Goal: Information Seeking & Learning: Find specific fact

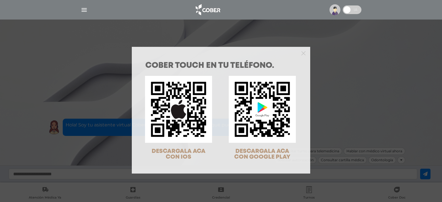
click at [84, 10] on div "COBER TOUCH en tu teléfono. DESCARGALA ACA CON IOS DESCARGALA ACA CON GOOGLE PL…" at bounding box center [221, 101] width 442 height 202
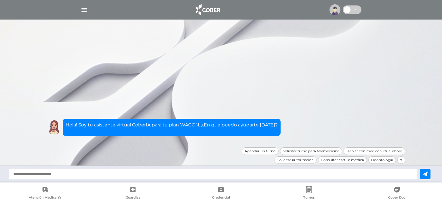
click at [82, 8] on img "button" at bounding box center [84, 9] width 7 height 7
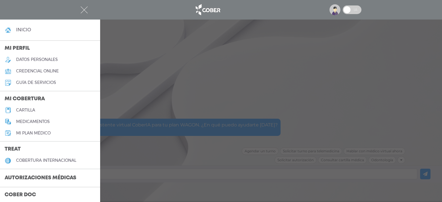
click at [33, 122] on h5 "medicamentos" at bounding box center [33, 122] width 34 height 5
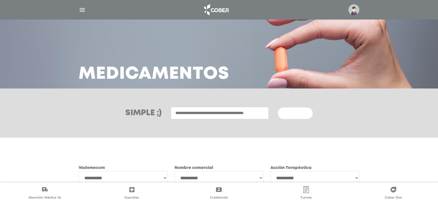
click at [213, 96] on div "Simple ;) Ingresá el medicamento que querés buscar [GEOGRAPHIC_DATA]" at bounding box center [219, 113] width 438 height 49
click at [201, 109] on input "text" at bounding box center [220, 113] width 98 height 12
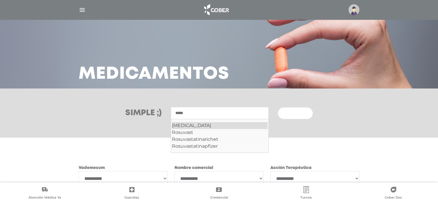
click at [207, 124] on div "[MEDICAL_DATA]" at bounding box center [220, 125] width 96 height 7
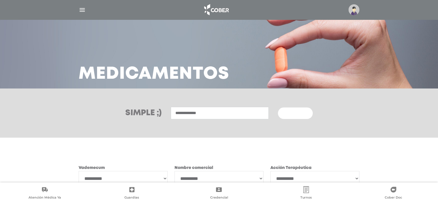
type input "**********"
click at [306, 118] on button "Buscar" at bounding box center [295, 114] width 35 height 12
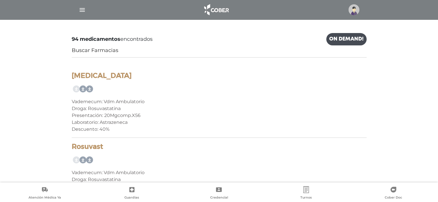
scroll to position [115, 0]
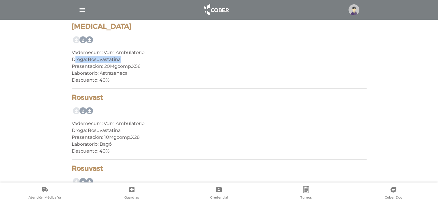
drag, startPoint x: 74, startPoint y: 60, endPoint x: 141, endPoint y: 62, distance: 67.4
click at [141, 62] on div "Droga: Rosuvastatina" at bounding box center [219, 59] width 295 height 7
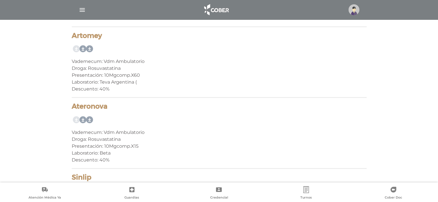
scroll to position [605, 0]
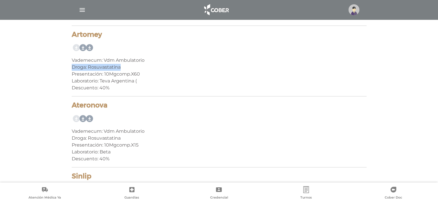
drag, startPoint x: 68, startPoint y: 67, endPoint x: 130, endPoint y: 67, distance: 61.9
drag, startPoint x: 72, startPoint y: 137, endPoint x: 130, endPoint y: 139, distance: 58.2
click at [103, 135] on div "Droga: Rosuvastatina" at bounding box center [219, 138] width 295 height 7
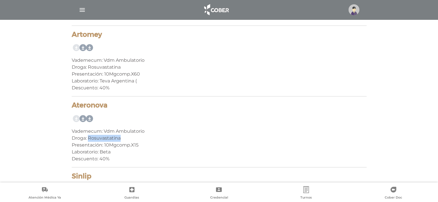
click at [103, 135] on div "Droga: Rosuvastatina" at bounding box center [219, 138] width 295 height 7
click at [98, 140] on div "Droga: Rosuvastatina" at bounding box center [219, 138] width 295 height 7
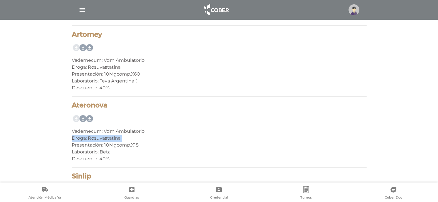
click at [84, 137] on div "Droga: Rosuvastatina" at bounding box center [219, 138] width 295 height 7
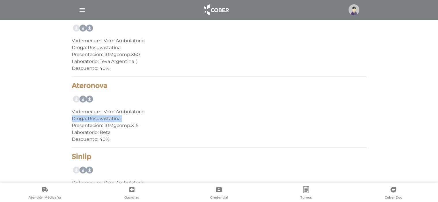
scroll to position [634, 0]
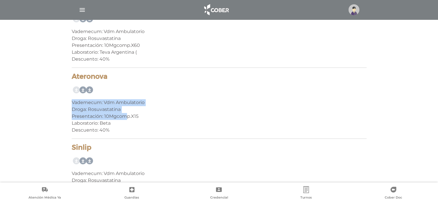
drag, startPoint x: 75, startPoint y: 104, endPoint x: 125, endPoint y: 114, distance: 50.8
click at [125, 114] on div "Ateronova Vademecum: Vdm Ambulatorio Droga: Rosuvastatina Presentación: 10Mgcom…" at bounding box center [219, 106] width 295 height 67
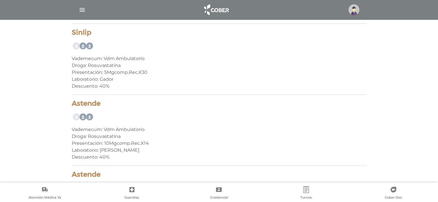
scroll to position [893, 0]
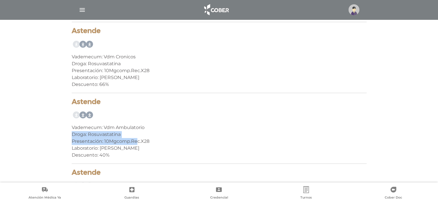
drag, startPoint x: 62, startPoint y: 132, endPoint x: 138, endPoint y: 139, distance: 76.1
click at [118, 142] on div "Presentación: 10Mgcomp.Rec.X28" at bounding box center [219, 141] width 295 height 7
drag, startPoint x: 71, startPoint y: 135, endPoint x: 133, endPoint y: 137, distance: 61.6
click at [133, 137] on div "Astende Vademecum: Vdm Ambulatorio Droga: Rosuvastatina Presentación: 10Mgcomp.…" at bounding box center [219, 131] width 295 height 67
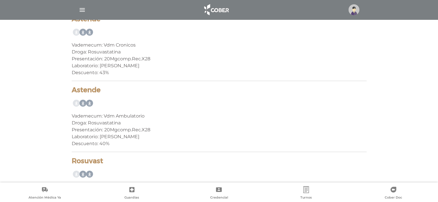
scroll to position [1123, 0]
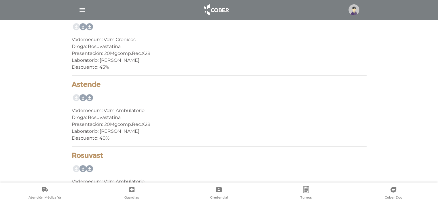
click at [101, 112] on div "Vademecum: Vdm Ambulatorio" at bounding box center [219, 110] width 295 height 7
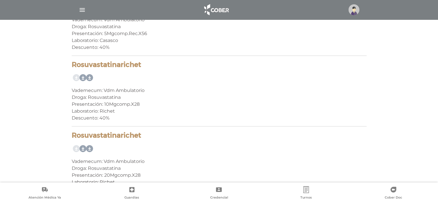
scroll to position [1642, 0]
